Goal: Transaction & Acquisition: Book appointment/travel/reservation

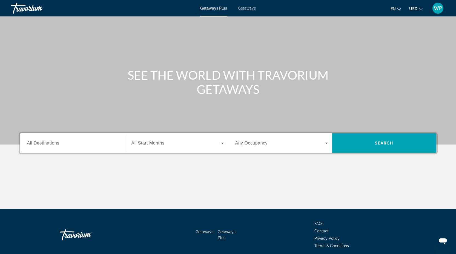
scroll to position [42, 0]
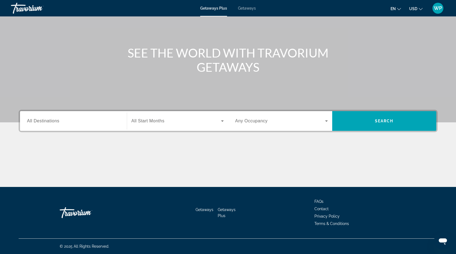
click at [104, 122] on input "Destination All Destinations" at bounding box center [73, 121] width 93 height 7
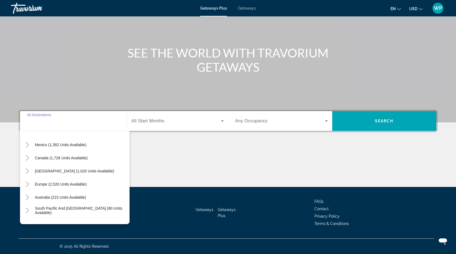
scroll to position [14, 0]
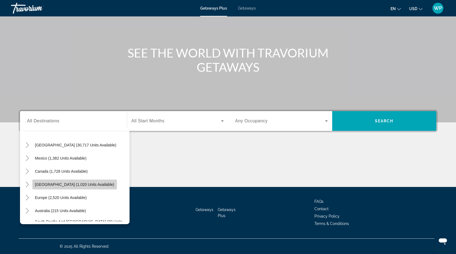
click at [91, 182] on span "[GEOGRAPHIC_DATA] (1,020 units available)" at bounding box center [74, 184] width 79 height 4
type input "**********"
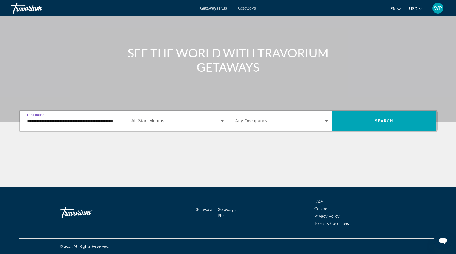
click at [202, 123] on span "Search widget" at bounding box center [175, 121] width 89 height 7
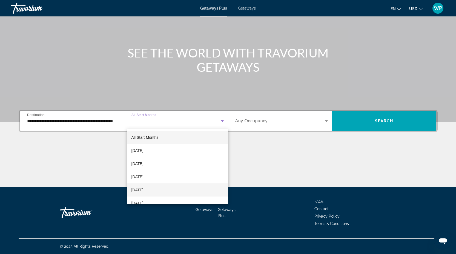
click at [185, 187] on mat-option "[DATE]" at bounding box center [177, 189] width 101 height 13
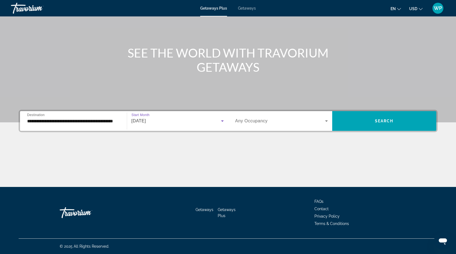
click at [269, 120] on span "Search widget" at bounding box center [280, 121] width 90 height 7
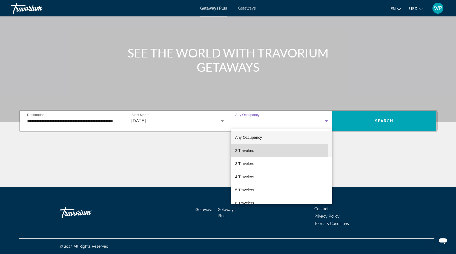
click at [259, 151] on mat-option "2 Travelers" at bounding box center [281, 150] width 101 height 13
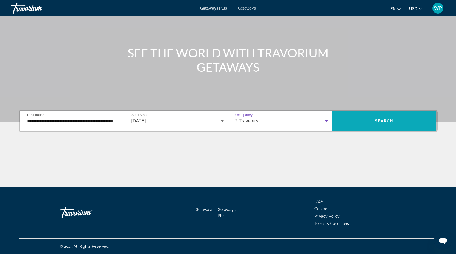
click at [378, 118] on span "Search widget" at bounding box center [384, 120] width 104 height 13
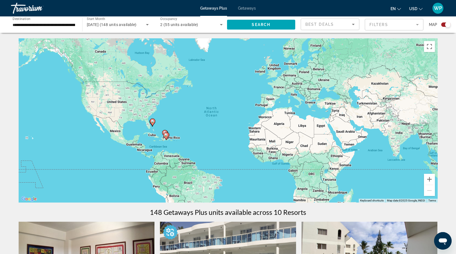
click at [66, 22] on input "**********" at bounding box center [44, 25] width 62 height 7
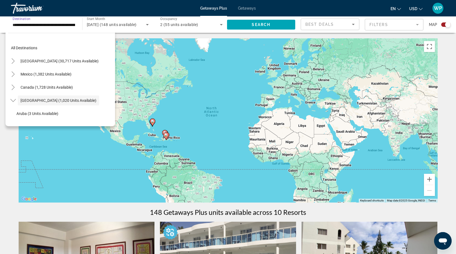
scroll to position [19, 0]
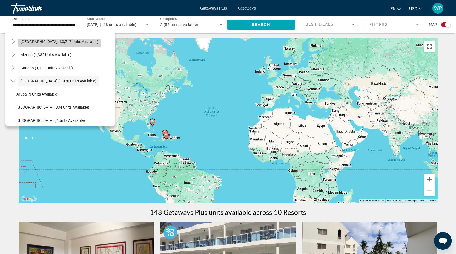
click at [61, 42] on span "[GEOGRAPHIC_DATA] (30,717 units available)" at bounding box center [60, 41] width 78 height 4
type input "**********"
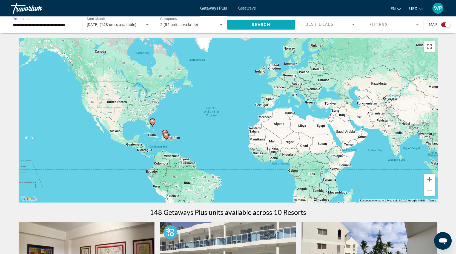
click at [246, 24] on span "Search widget" at bounding box center [261, 24] width 68 height 13
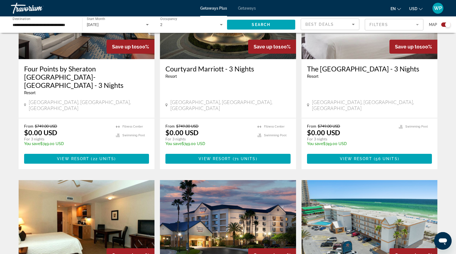
scroll to position [235, 0]
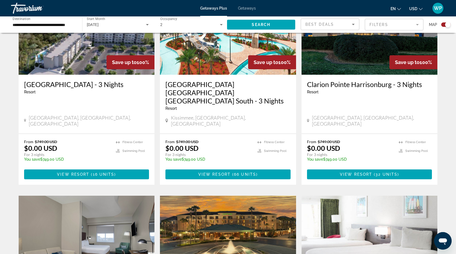
click at [398, 26] on mat-form-field "Filters" at bounding box center [394, 24] width 59 height 11
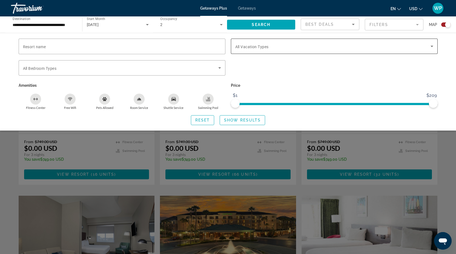
click at [412, 47] on span "Search widget" at bounding box center [332, 46] width 195 height 7
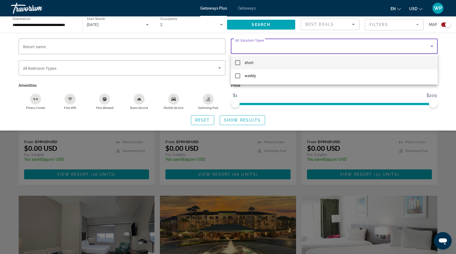
click at [302, 100] on div at bounding box center [228, 127] width 456 height 254
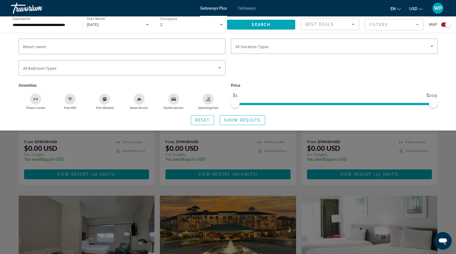
click at [206, 99] on icon "Swimming Pool" at bounding box center [208, 99] width 4 height 4
click at [223, 69] on div "Bedroom Types All Bedroom Types" at bounding box center [122, 67] width 207 height 15
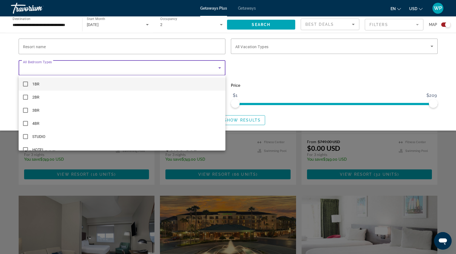
click at [246, 69] on div at bounding box center [228, 127] width 456 height 254
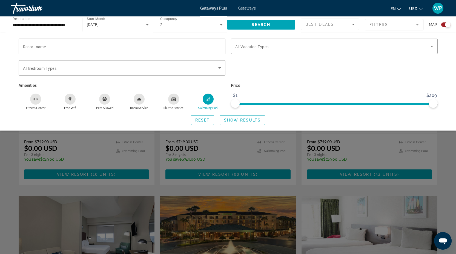
click at [353, 26] on icon "Sort by" at bounding box center [353, 24] width 7 height 7
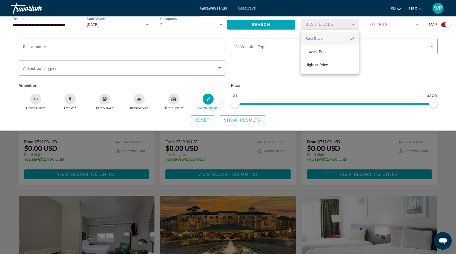
click at [383, 33] on div at bounding box center [228, 127] width 456 height 254
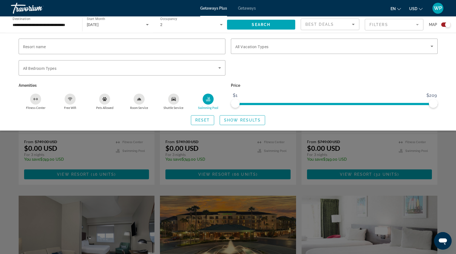
click at [400, 27] on mat-form-field "Filters" at bounding box center [394, 24] width 59 height 11
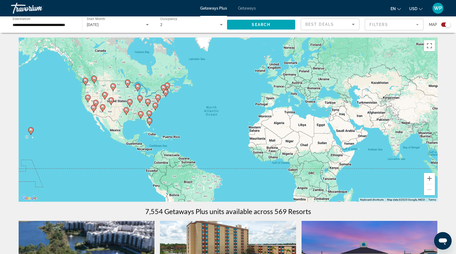
scroll to position [1, 0]
click at [352, 22] on icon "Sort by" at bounding box center [353, 24] width 7 height 7
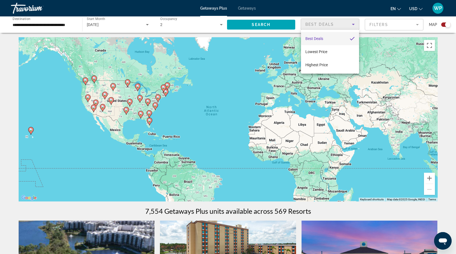
click at [389, 24] on div at bounding box center [228, 127] width 456 height 254
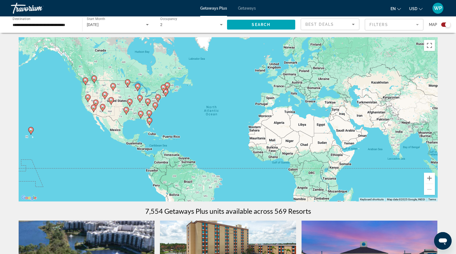
click at [407, 24] on mat-form-field "Filters" at bounding box center [394, 24] width 59 height 11
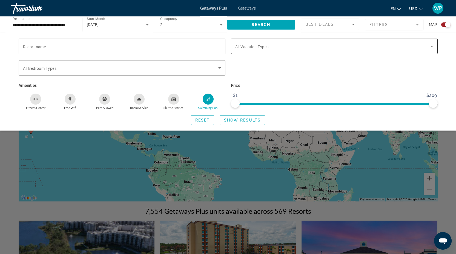
click at [398, 51] on div "Search widget" at bounding box center [334, 46] width 198 height 15
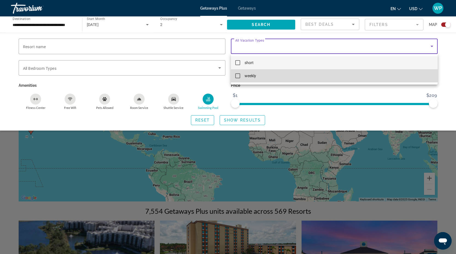
click at [381, 76] on mat-option "weekly" at bounding box center [334, 75] width 207 height 13
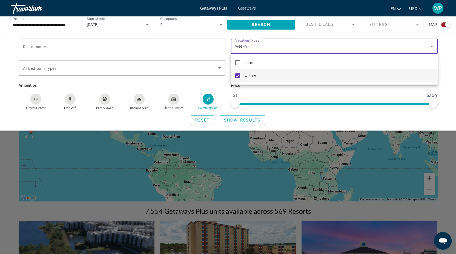
click at [104, 83] on div at bounding box center [228, 127] width 456 height 254
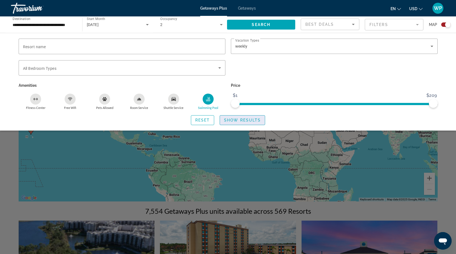
click at [255, 121] on span "Show Results" at bounding box center [242, 120] width 37 height 4
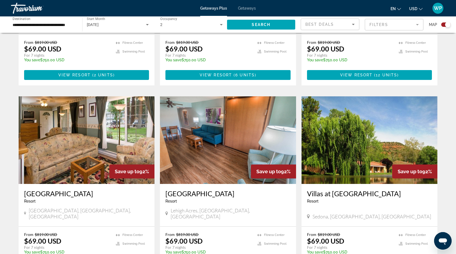
scroll to position [764, 0]
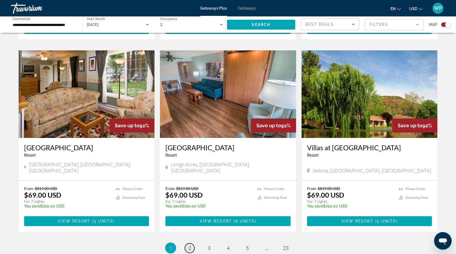
click at [194, 243] on link "page 2" at bounding box center [190, 248] width 10 height 10
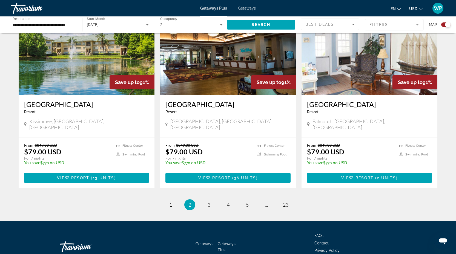
scroll to position [809, 0]
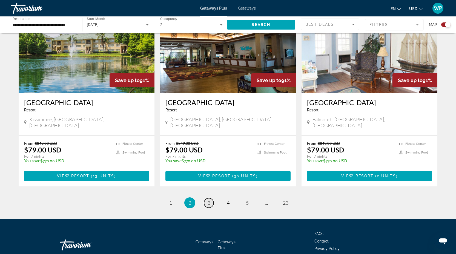
click at [210, 198] on link "page 3" at bounding box center [209, 203] width 10 height 10
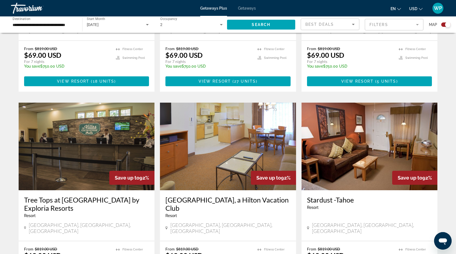
scroll to position [809, 0]
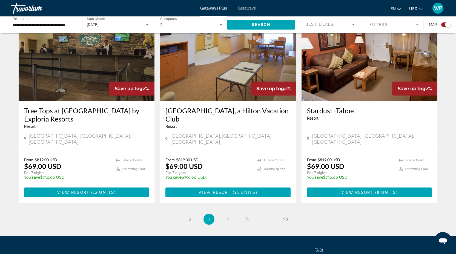
click at [68, 106] on h3 "Tree Tops at Pocono Mountain Villas by Exploria Resorts" at bounding box center [86, 114] width 125 height 16
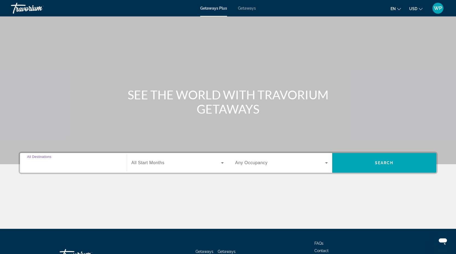
click at [96, 165] on input "Destination All Destinations" at bounding box center [73, 163] width 93 height 7
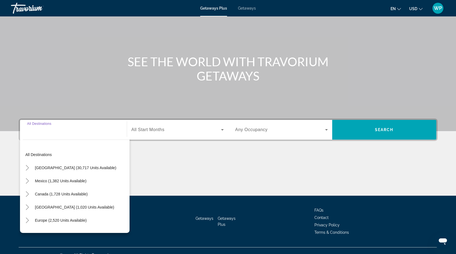
scroll to position [42, 0]
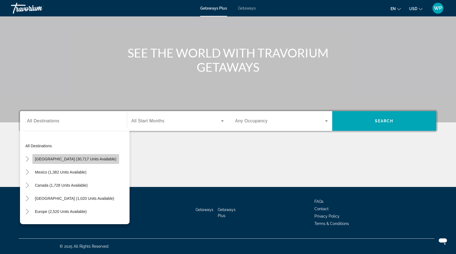
click at [99, 162] on span "Search widget" at bounding box center [75, 158] width 87 height 13
type input "**********"
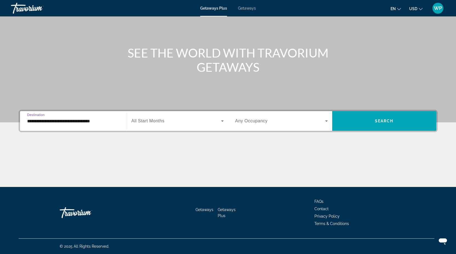
click at [167, 125] on div "Search widget" at bounding box center [177, 120] width 92 height 15
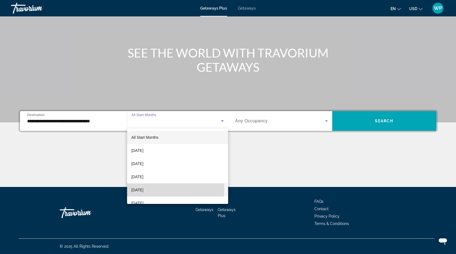
drag, startPoint x: 156, startPoint y: 188, endPoint x: 158, endPoint y: 186, distance: 3.1
click at [143, 188] on span "[DATE]" at bounding box center [137, 190] width 12 height 7
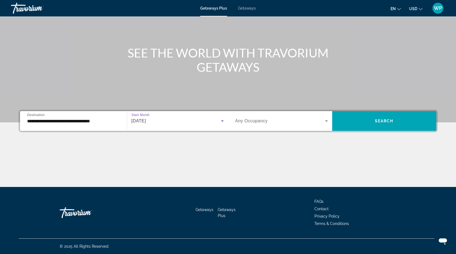
click at [256, 116] on div "Search widget" at bounding box center [281, 120] width 93 height 15
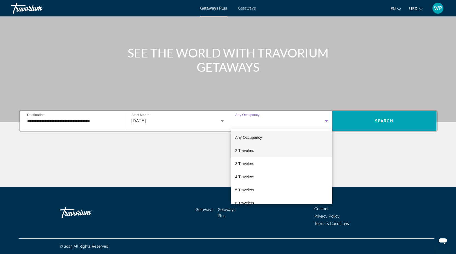
click at [250, 150] on span "2 Travelers" at bounding box center [244, 150] width 19 height 7
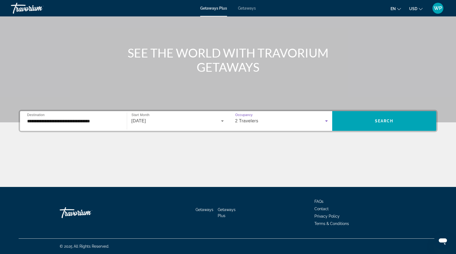
click at [325, 122] on icon "Search widget" at bounding box center [326, 121] width 7 height 7
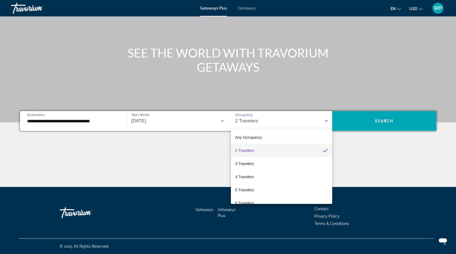
click at [325, 122] on div at bounding box center [228, 127] width 456 height 254
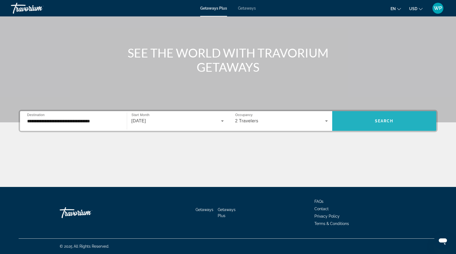
click at [367, 121] on span "Search widget" at bounding box center [384, 120] width 104 height 13
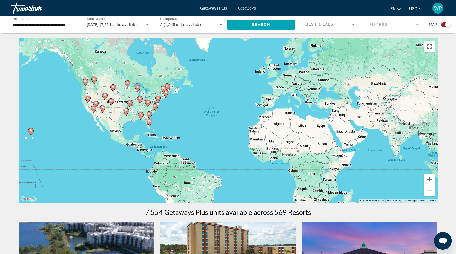
click at [155, 106] on image "Main content" at bounding box center [155, 106] width 3 height 3
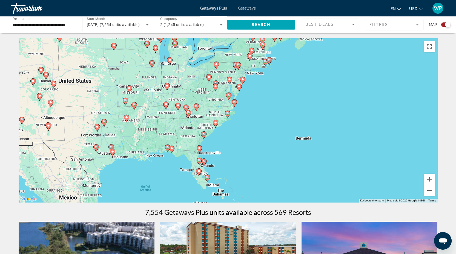
click at [240, 86] on image "Main content" at bounding box center [238, 86] width 3 height 3
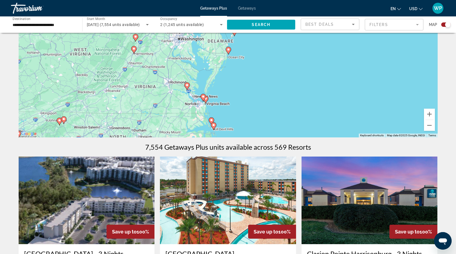
scroll to position [57, 0]
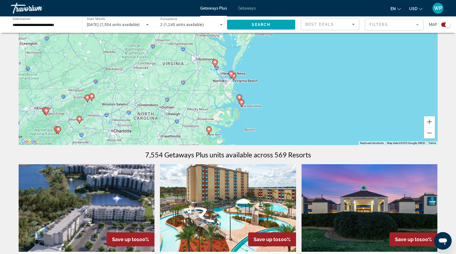
drag, startPoint x: 138, startPoint y: 114, endPoint x: 193, endPoint y: 66, distance: 72.9
click at [166, 83] on div "To activate drag with keyboard, press Alt + Enter. Once in keyboard drag state,…" at bounding box center [228, 63] width 419 height 164
click at [215, 63] on image "Main content" at bounding box center [214, 61] width 3 height 3
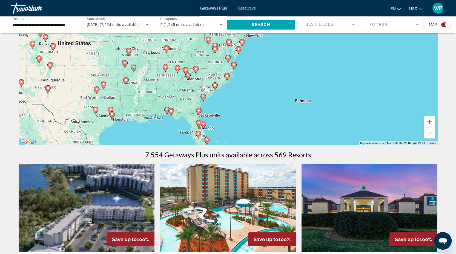
click at [229, 61] on gmp-advanced-marker "Main content" at bounding box center [227, 59] width 5 height 8
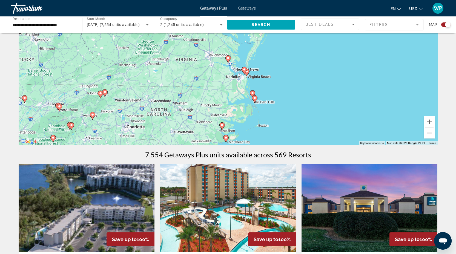
click at [227, 57] on image "Main content" at bounding box center [227, 57] width 3 height 3
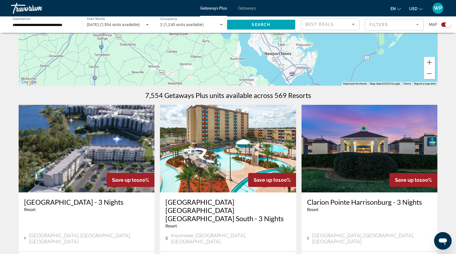
scroll to position [0, 0]
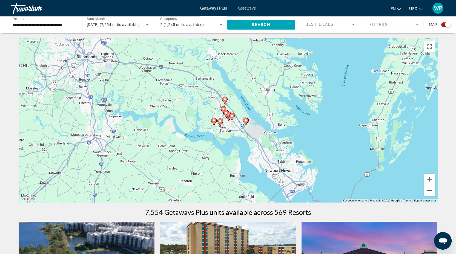
click at [346, 25] on div "Best Deals" at bounding box center [328, 24] width 47 height 7
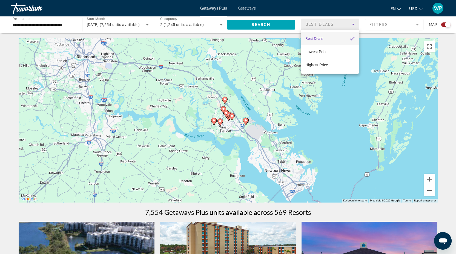
click at [397, 25] on div at bounding box center [228, 127] width 456 height 254
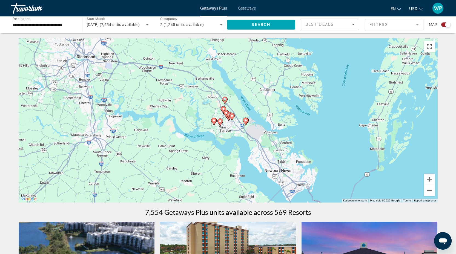
click at [406, 25] on mat-form-field "Filters" at bounding box center [394, 24] width 59 height 11
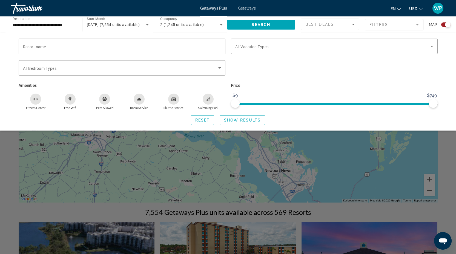
click at [208, 98] on icon "Swimming Pool" at bounding box center [208, 99] width 4 height 4
click at [196, 44] on input "Resort name" at bounding box center [122, 46] width 198 height 7
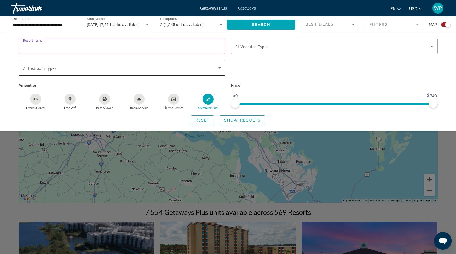
click at [191, 70] on span "Search widget" at bounding box center [120, 68] width 195 height 7
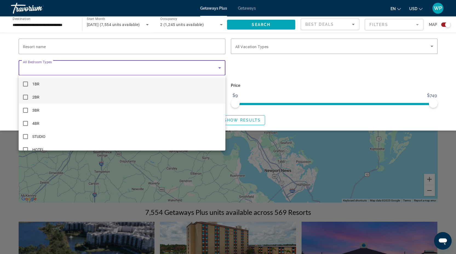
click at [28, 97] on mat-option "2BR" at bounding box center [122, 97] width 207 height 13
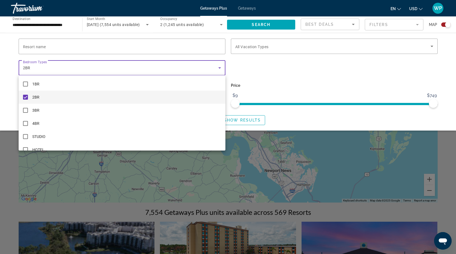
click at [321, 77] on div at bounding box center [228, 127] width 456 height 254
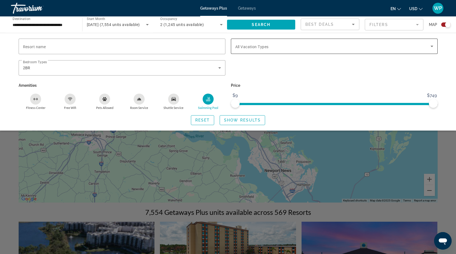
click at [348, 51] on div "Search widget" at bounding box center [334, 46] width 198 height 15
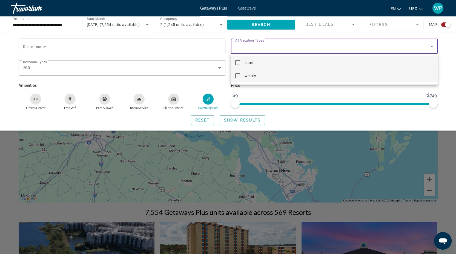
click at [302, 77] on mat-option "weekly" at bounding box center [334, 75] width 207 height 13
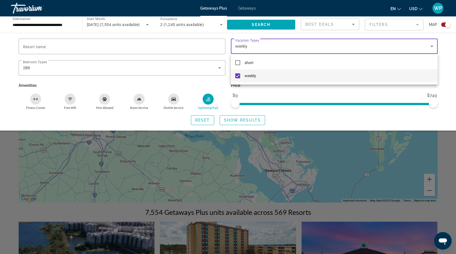
click at [251, 119] on div at bounding box center [228, 127] width 456 height 254
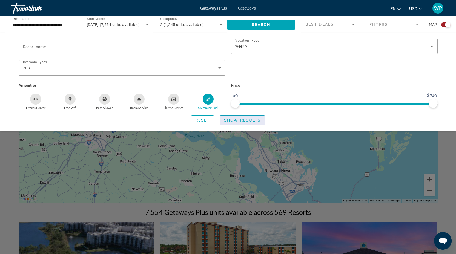
click at [250, 120] on span "Show Results" at bounding box center [242, 120] width 37 height 4
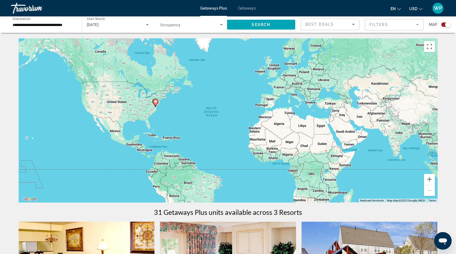
click at [385, 25] on mat-form-field "Filters" at bounding box center [394, 24] width 59 height 11
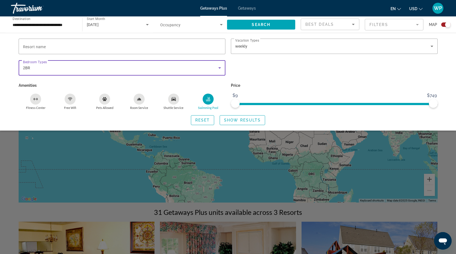
click at [208, 70] on div "2BR" at bounding box center [120, 68] width 195 height 7
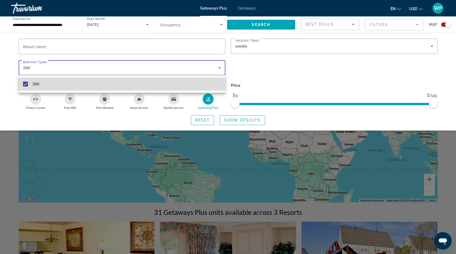
click at [26, 83] on mat-pseudo-checkbox at bounding box center [25, 84] width 5 height 5
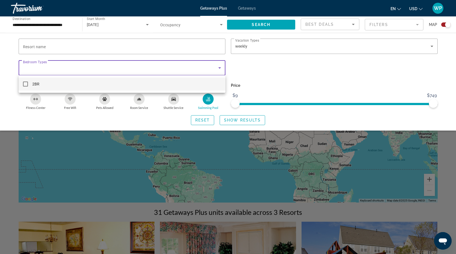
click at [281, 71] on div at bounding box center [228, 127] width 456 height 254
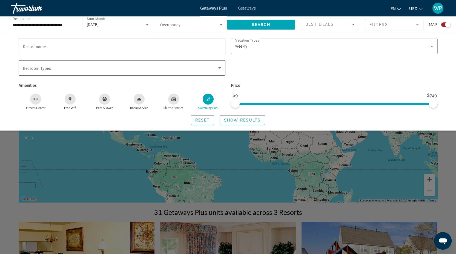
click at [218, 66] on div "Search widget" at bounding box center [122, 68] width 198 height 7
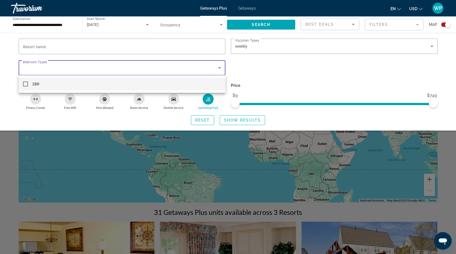
click at [219, 66] on div at bounding box center [228, 127] width 456 height 254
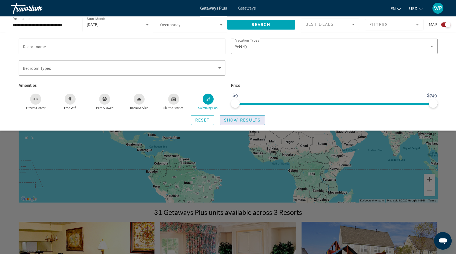
click at [243, 118] on span "Show Results" at bounding box center [242, 120] width 37 height 4
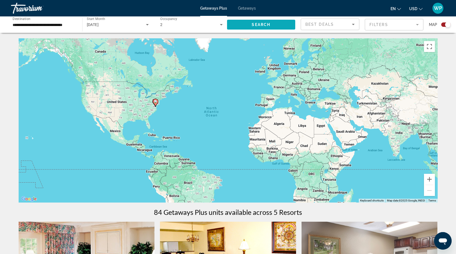
click at [247, 23] on span "Search widget" at bounding box center [261, 24] width 68 height 13
click at [48, 25] on input "**********" at bounding box center [44, 25] width 62 height 7
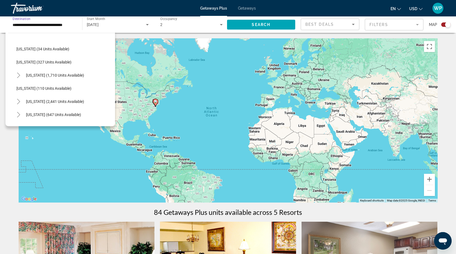
scroll to position [199, 0]
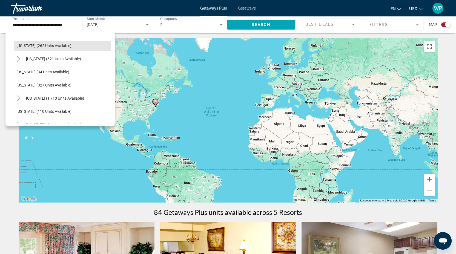
click at [24, 45] on span "[US_STATE] (262 units available)" at bounding box center [43, 46] width 55 height 4
type input "**********"
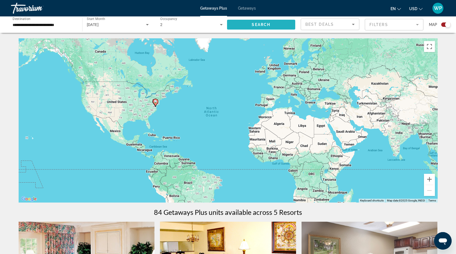
click at [249, 26] on span "Search widget" at bounding box center [261, 24] width 68 height 13
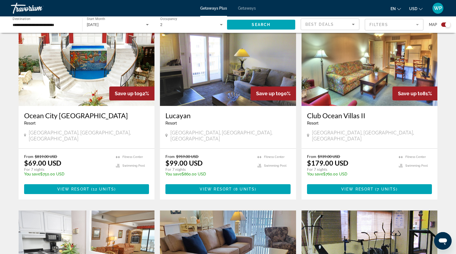
scroll to position [187, 0]
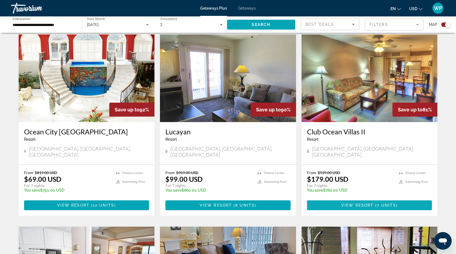
click at [350, 203] on span "View Resort" at bounding box center [357, 205] width 32 height 4
